Goal: Task Accomplishment & Management: Manage account settings

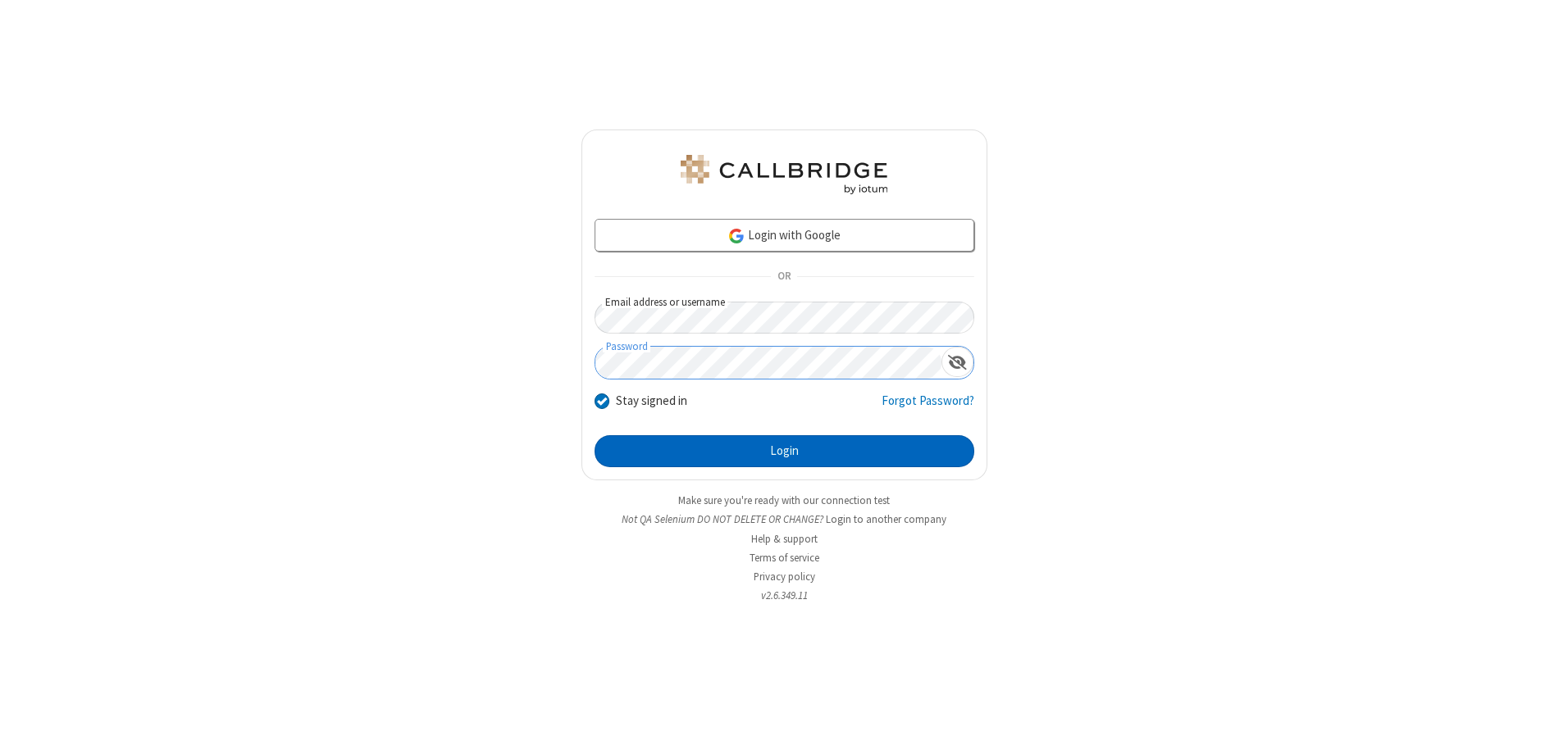
click at [784, 451] on button "Login" at bounding box center [784, 452] width 379 height 33
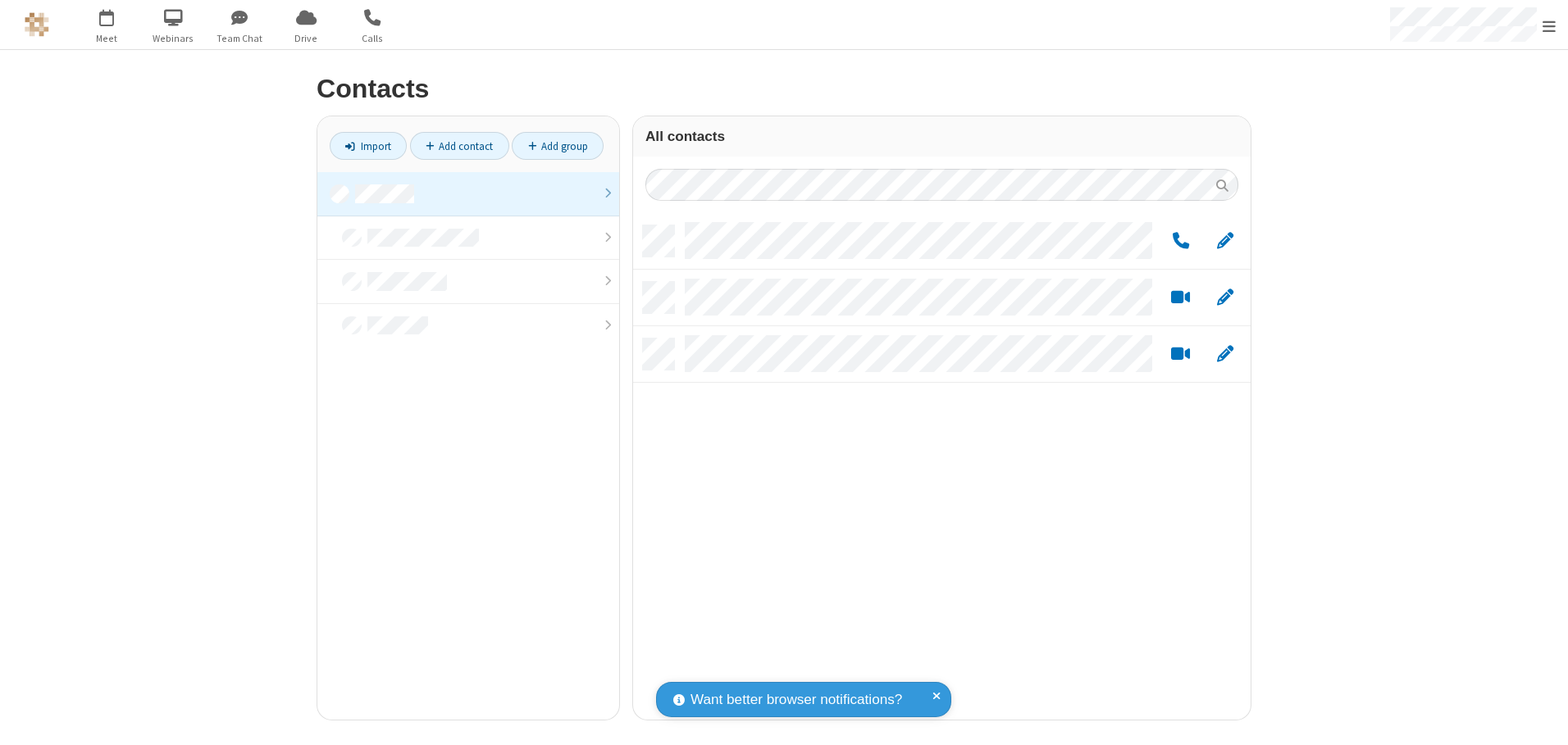
scroll to position [494, 605]
click at [468, 194] on link at bounding box center [468, 194] width 302 height 44
click at [558, 146] on link "Add group" at bounding box center [558, 146] width 92 height 28
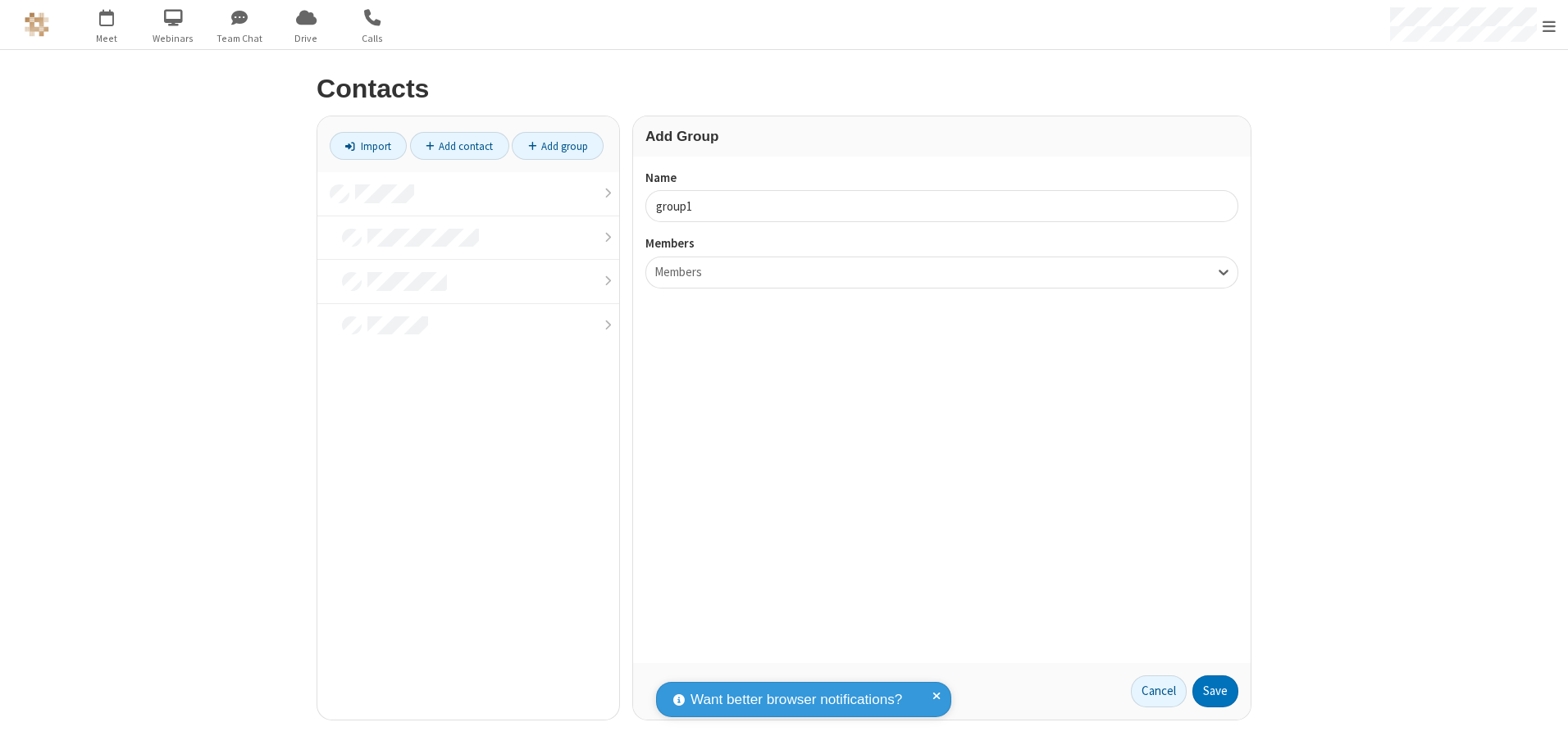
type input "group1"
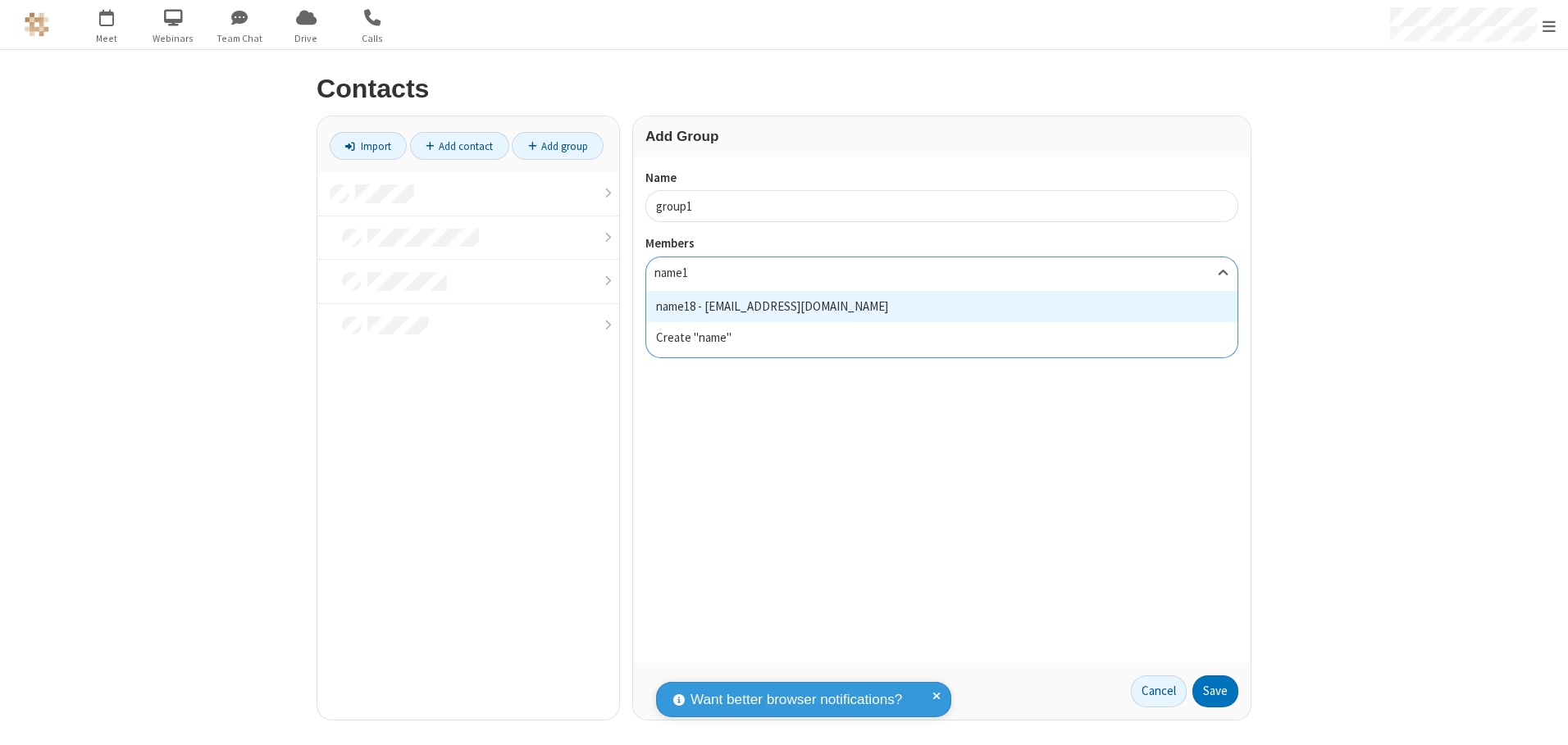
type input "name18"
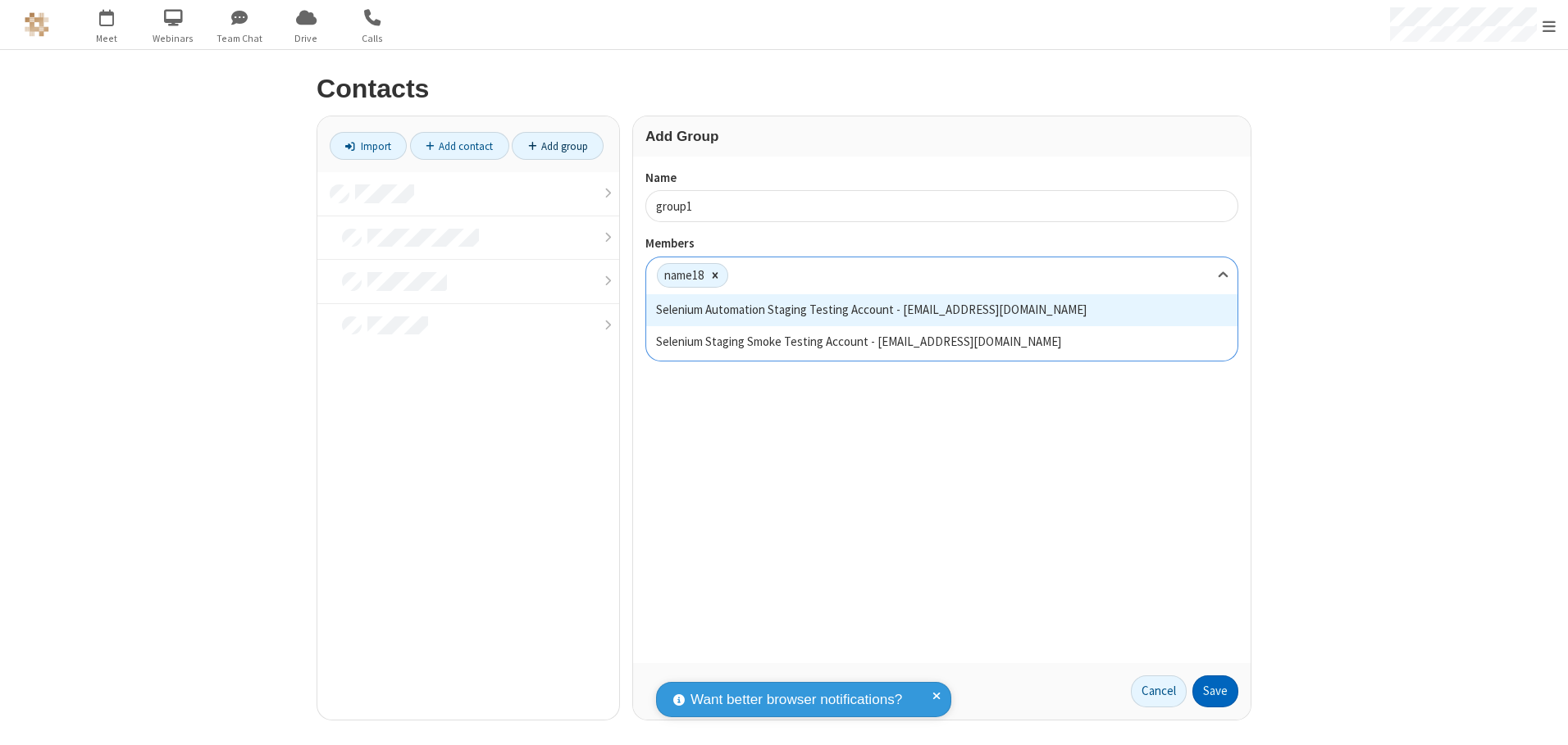
click at [1215, 691] on button "Save" at bounding box center [1214, 692] width 46 height 33
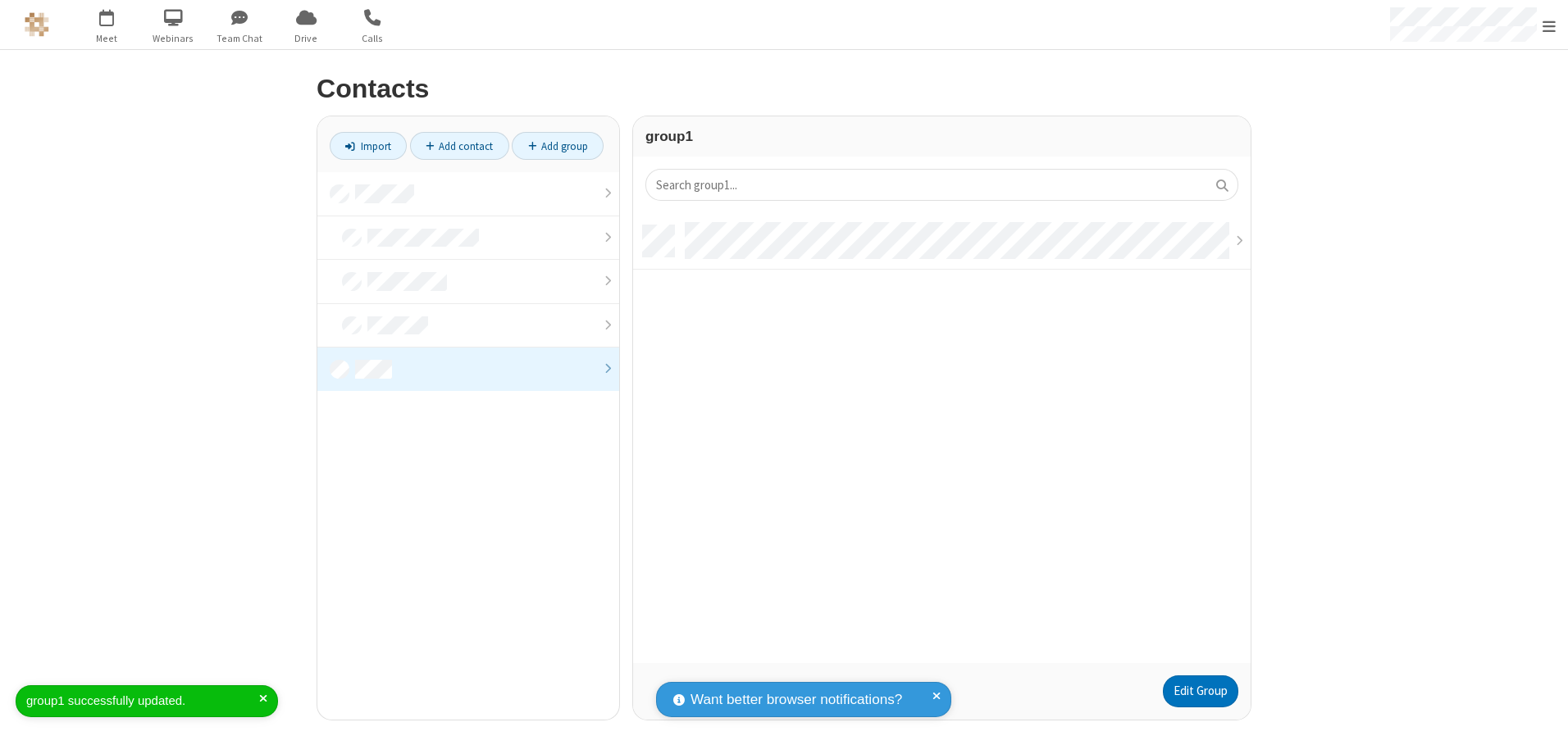
scroll to position [438, 605]
